Goal: Find specific page/section: Find specific page/section

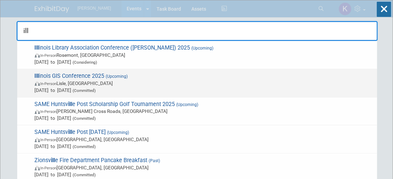
type input "ill"
click at [124, 78] on span "(Upcoming)" at bounding box center [116, 76] width 23 height 5
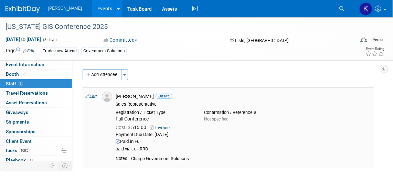
click at [119, 98] on div "[PERSON_NAME] Onsite" at bounding box center [244, 96] width 256 height 7
drag, startPoint x: 119, startPoint y: 98, endPoint x: 124, endPoint y: 102, distance: 6.6
click at [124, 102] on div "Sales Representative" at bounding box center [244, 105] width 256 height 6
click at [30, 8] on img at bounding box center [23, 9] width 34 height 7
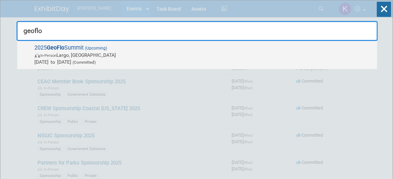
type input "geoflo"
click at [92, 50] on span "(Upcoming)" at bounding box center [95, 48] width 23 height 5
